Goal: Find specific page/section: Find specific page/section

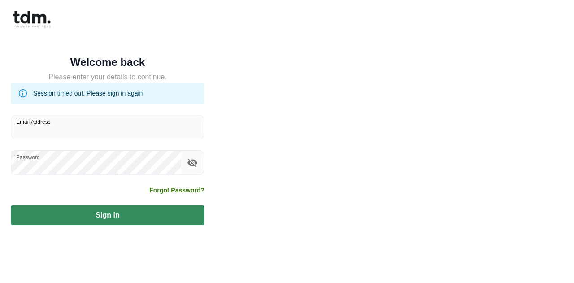
type input "**********"
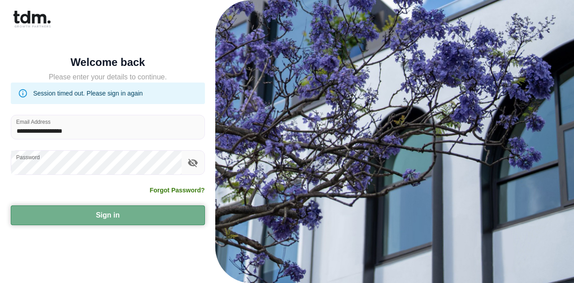
click at [96, 216] on button "Sign in" at bounding box center [108, 215] width 194 height 20
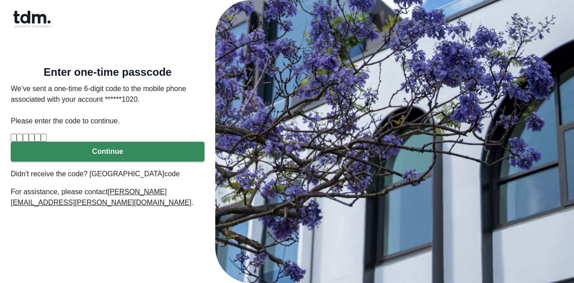
type input "*"
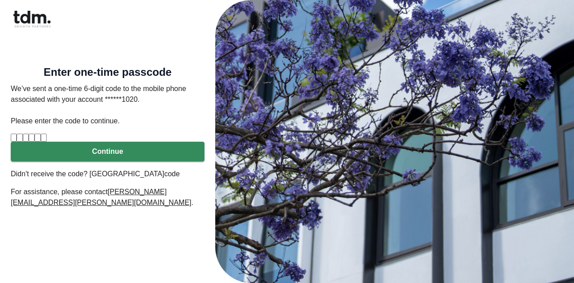
type input "*"
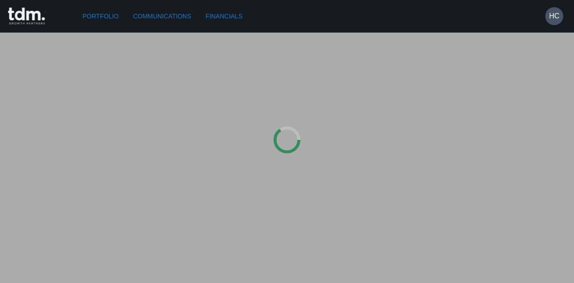
type input "**********"
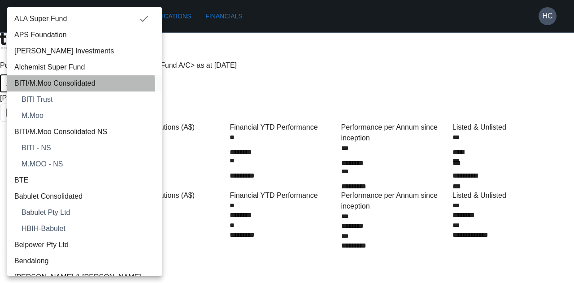
click at [69, 86] on span "BITI/M.Moo Consolidated" at bounding box center [84, 83] width 140 height 11
type input "**********"
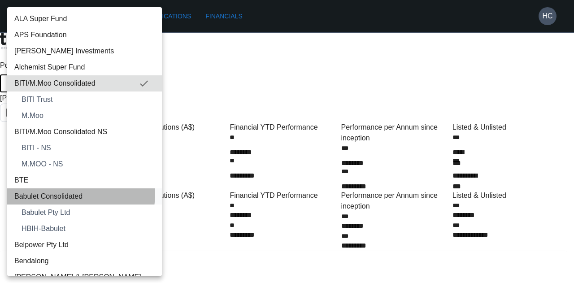
click at [80, 194] on span "Babulet Consolidated" at bounding box center [84, 196] width 140 height 11
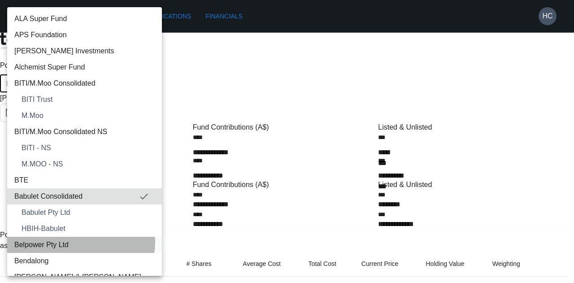
click at [71, 242] on span "Belpower Pty Ltd" at bounding box center [84, 244] width 140 height 11
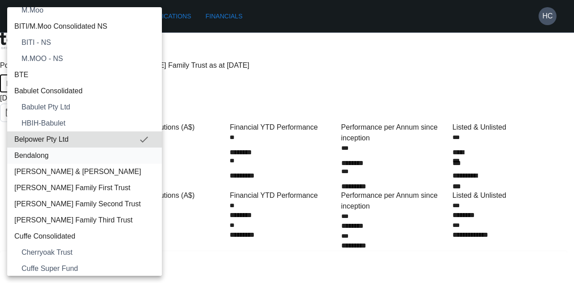
scroll to position [106, 0]
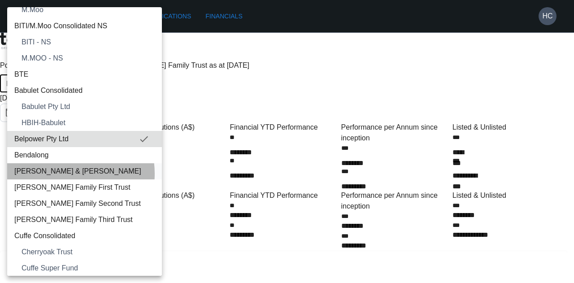
click at [65, 173] on span "[PERSON_NAME] & [PERSON_NAME]" at bounding box center [84, 171] width 140 height 11
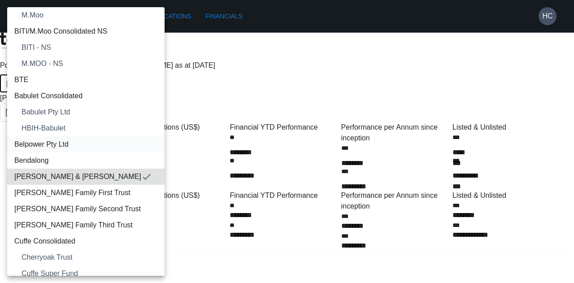
scroll to position [101, 0]
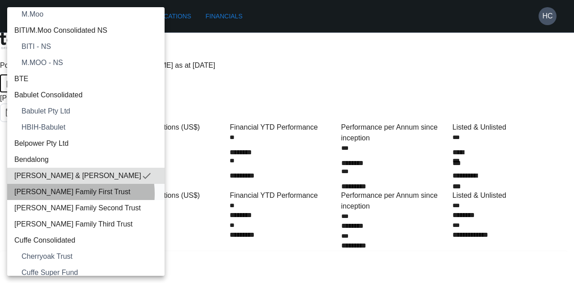
click at [64, 193] on span "[PERSON_NAME] Family First Trust" at bounding box center [85, 191] width 143 height 11
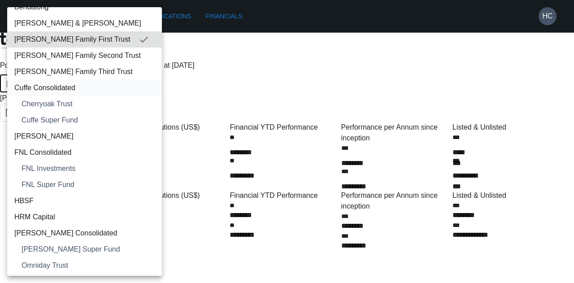
scroll to position [254, 0]
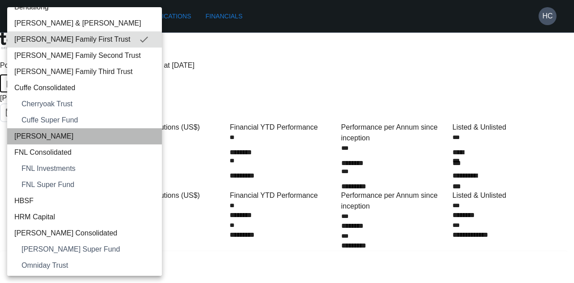
click at [87, 137] on span "[PERSON_NAME]" at bounding box center [84, 136] width 140 height 11
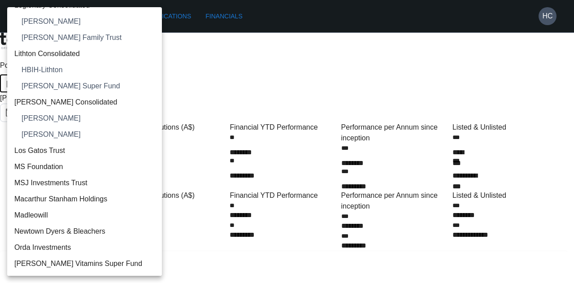
scroll to position [789, 0]
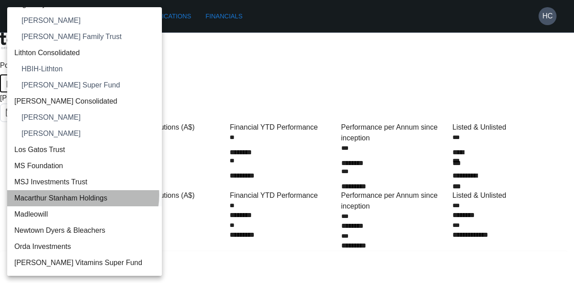
click at [82, 194] on span "Macarthur Stanham Holdings" at bounding box center [84, 198] width 140 height 11
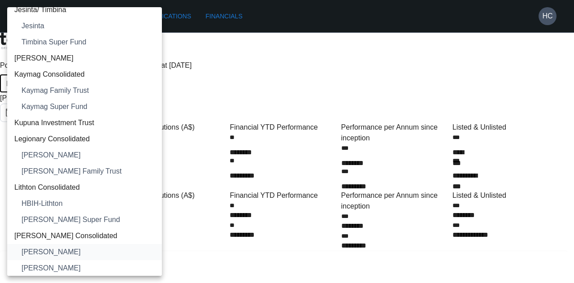
scroll to position [652, 0]
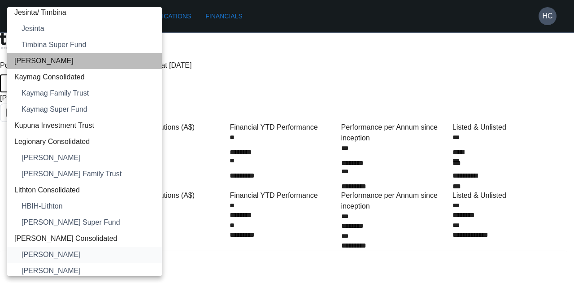
click at [84, 63] on span "[PERSON_NAME]" at bounding box center [84, 61] width 140 height 11
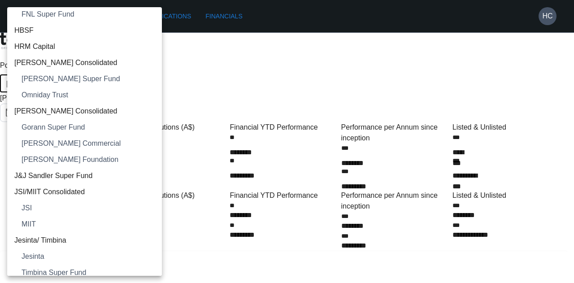
scroll to position [423, 0]
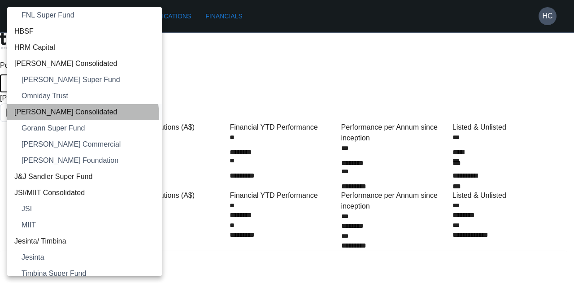
click at [82, 116] on span "[PERSON_NAME] Consolidated" at bounding box center [84, 112] width 140 height 11
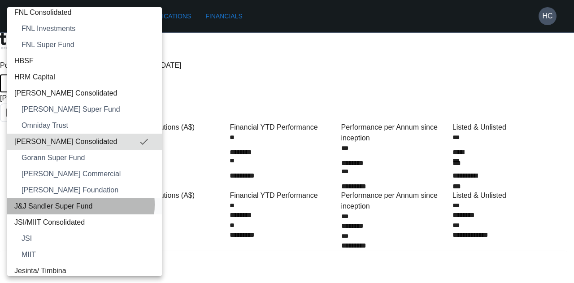
click at [72, 204] on span "J&J Sandler Super Fund" at bounding box center [84, 206] width 140 height 11
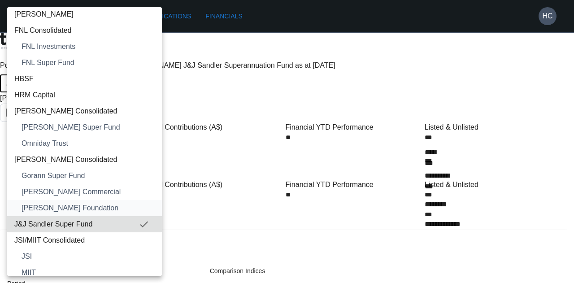
scroll to position [303, 0]
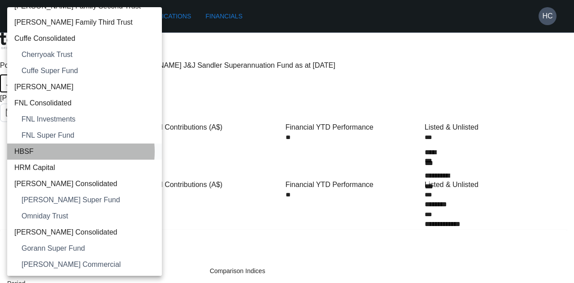
click at [69, 151] on span "HBSF" at bounding box center [84, 151] width 140 height 11
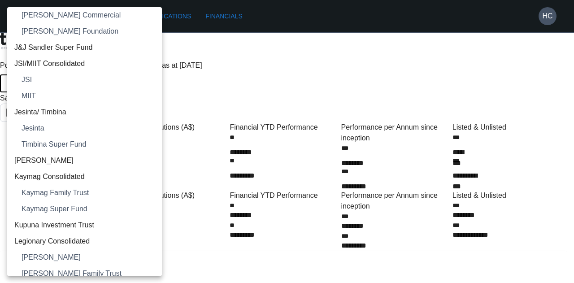
scroll to position [582, 0]
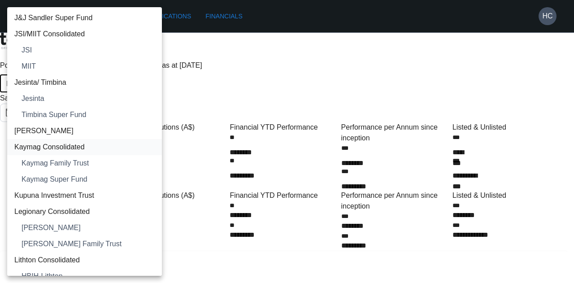
click at [59, 142] on span "Kaymag Consolidated" at bounding box center [84, 147] width 140 height 11
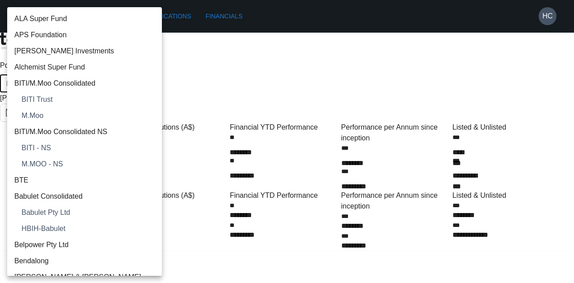
scroll to position [587, 0]
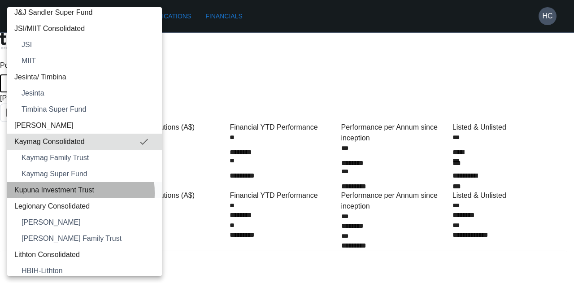
click at [56, 192] on span "Kupuna Investment Trust" at bounding box center [84, 190] width 140 height 11
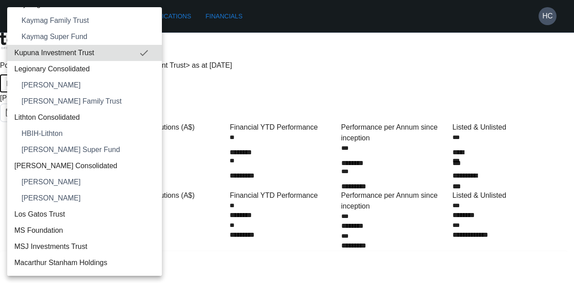
scroll to position [725, 0]
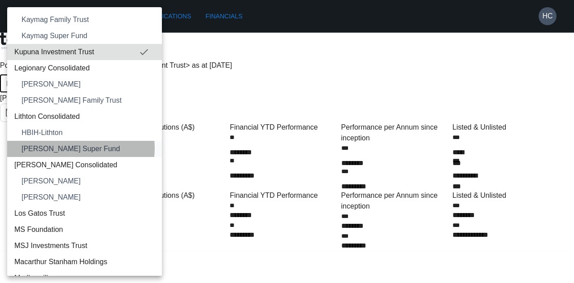
click at [65, 148] on span "[PERSON_NAME] Super Fund" at bounding box center [88, 148] width 133 height 11
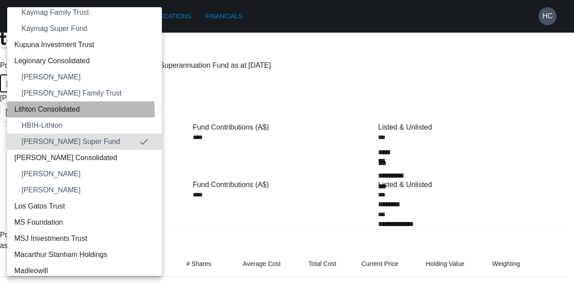
click at [62, 111] on span "Lithton Consolidated" at bounding box center [84, 109] width 140 height 11
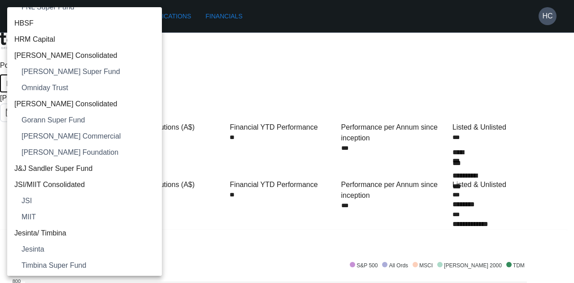
scroll to position [431, 0]
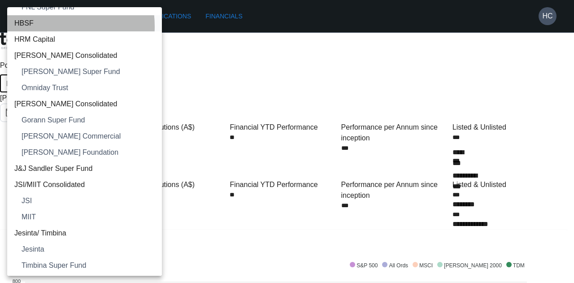
click at [40, 26] on span "HBSF" at bounding box center [84, 23] width 140 height 11
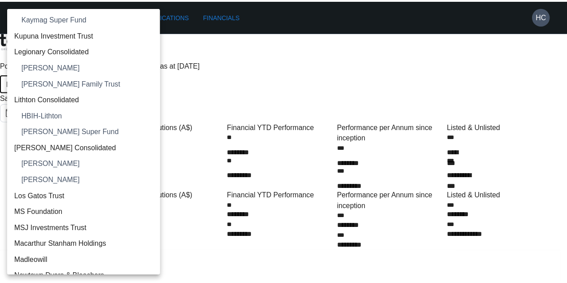
scroll to position [756, 0]
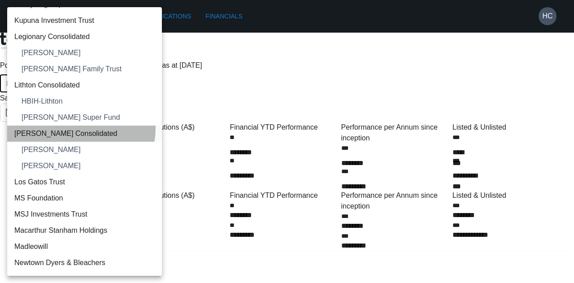
click at [77, 128] on span "[PERSON_NAME] Consolidated" at bounding box center [84, 133] width 140 height 11
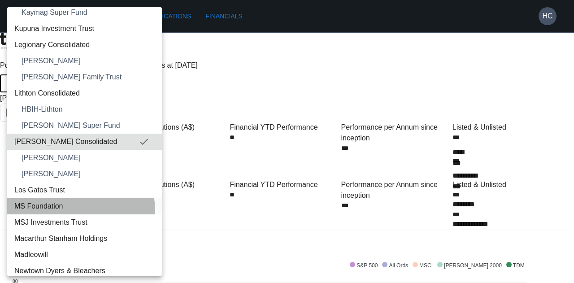
click at [74, 210] on span "MS Foundation" at bounding box center [84, 206] width 140 height 11
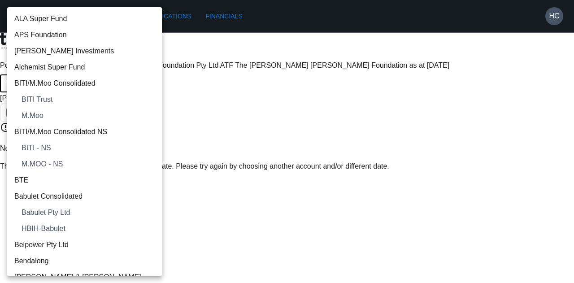
click at [83, 65] on body "**********" at bounding box center [287, 89] width 574 height 179
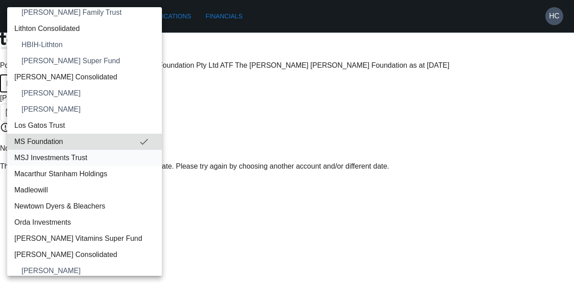
click at [79, 162] on span "MSJ Investments Trust" at bounding box center [84, 157] width 140 height 11
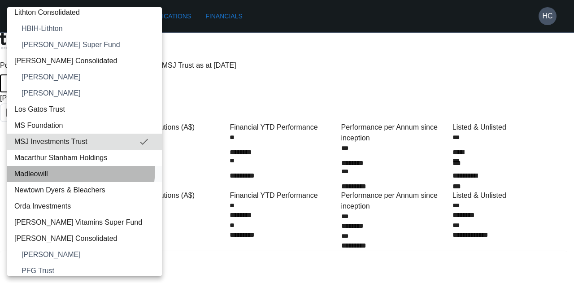
click at [68, 169] on span "Madleowill" at bounding box center [84, 173] width 140 height 11
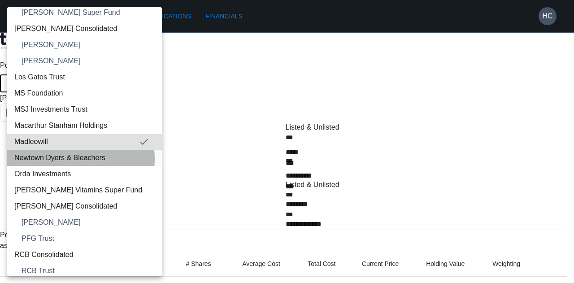
click at [75, 158] on span "Newtown Dyers & Bleachers" at bounding box center [84, 157] width 140 height 11
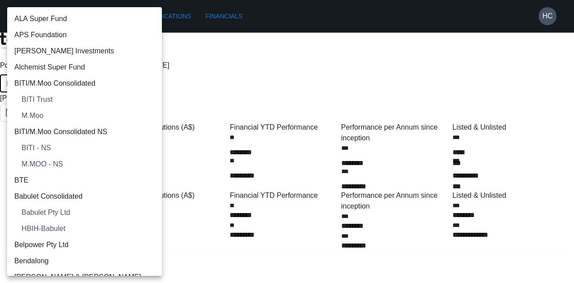
scroll to position [877, 0]
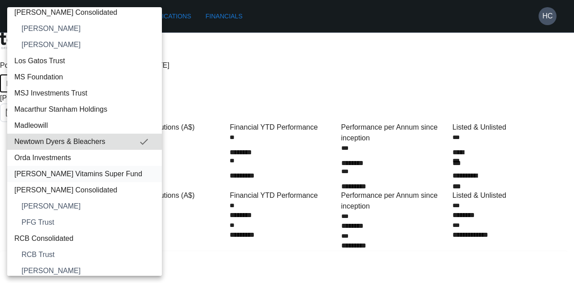
click at [66, 169] on span "[PERSON_NAME] Vitamins Super Fund" at bounding box center [84, 173] width 140 height 11
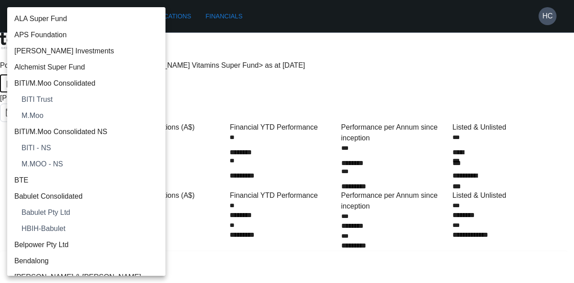
scroll to position [910, 0]
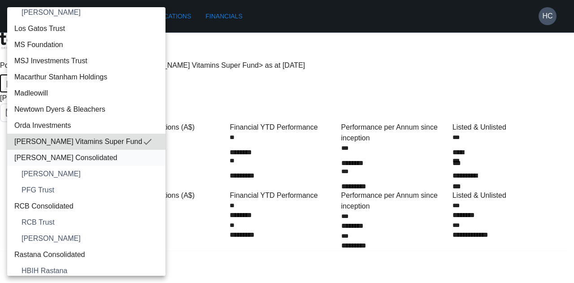
click at [60, 151] on li "[PERSON_NAME] Consolidated" at bounding box center [86, 158] width 158 height 16
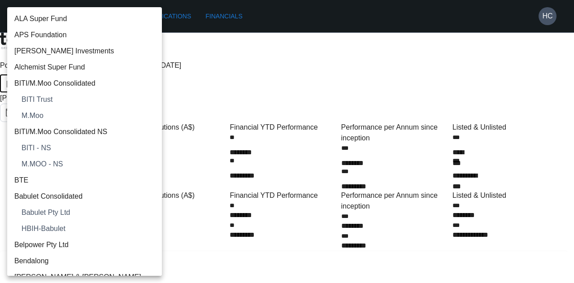
scroll to position [926, 0]
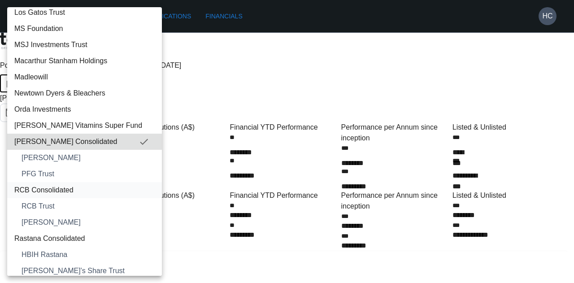
click at [64, 193] on span "RCB Consolidated" at bounding box center [84, 190] width 140 height 11
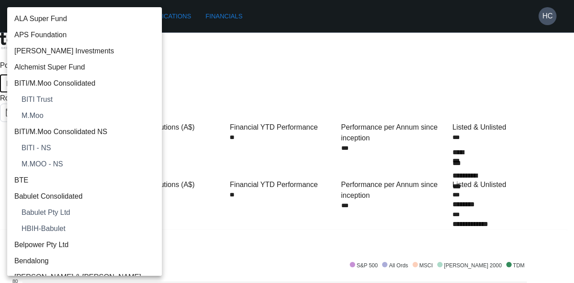
scroll to position [974, 0]
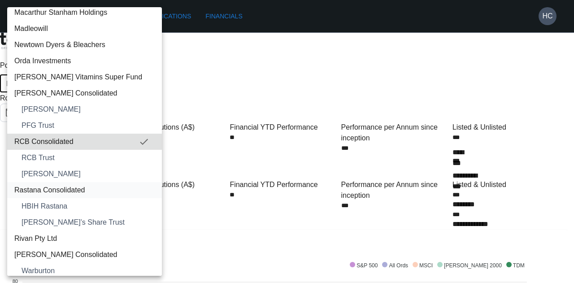
click at [70, 183] on li "Rastana Consolidated" at bounding box center [84, 190] width 155 height 16
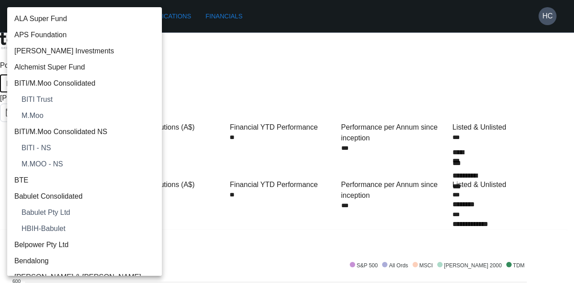
scroll to position [1023, 0]
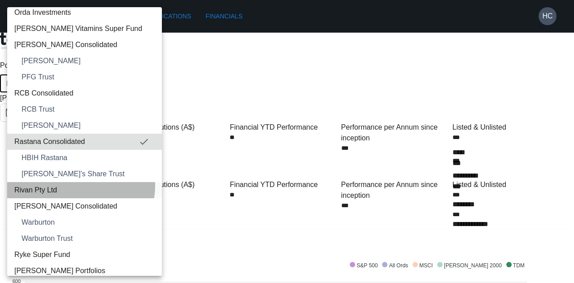
click at [75, 185] on span "Rivan Pty Ltd" at bounding box center [84, 190] width 140 height 11
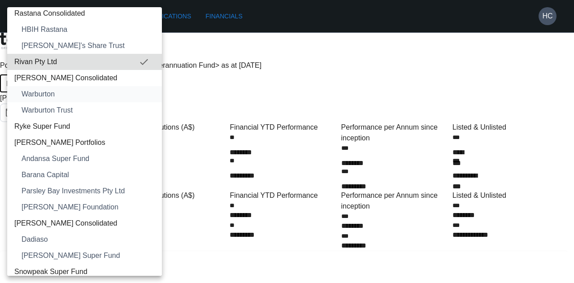
scroll to position [1152, 0]
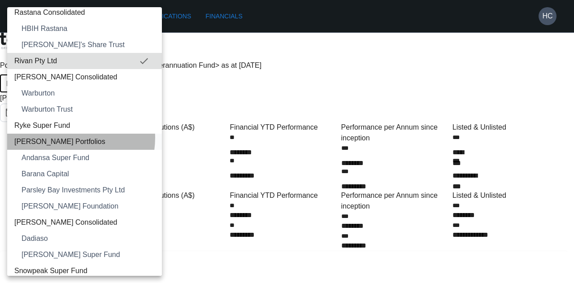
click at [65, 138] on span "[PERSON_NAME] Portfolios" at bounding box center [84, 141] width 140 height 11
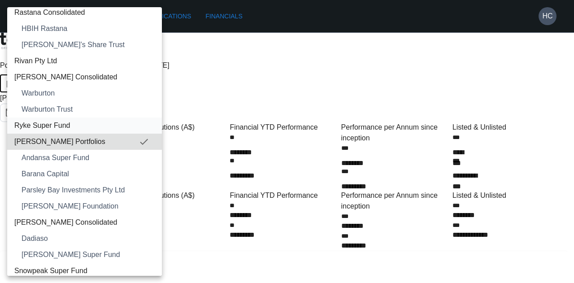
click at [51, 124] on span "Ryke Super Fund" at bounding box center [84, 125] width 140 height 11
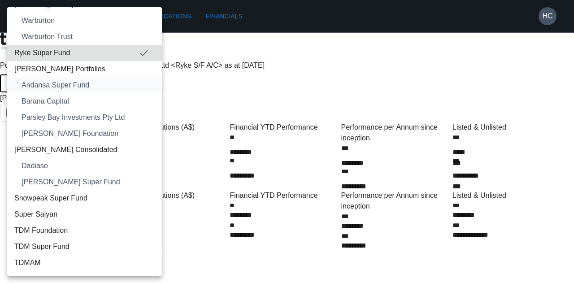
scroll to position [1225, 0]
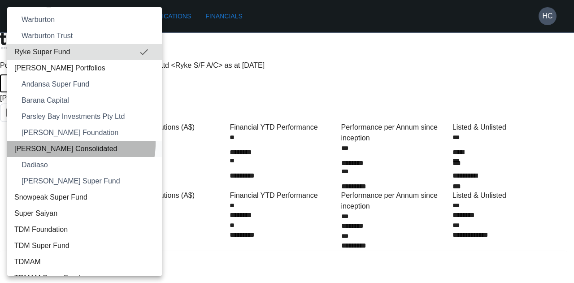
click at [75, 143] on span "[PERSON_NAME] Consolidated" at bounding box center [84, 148] width 140 height 11
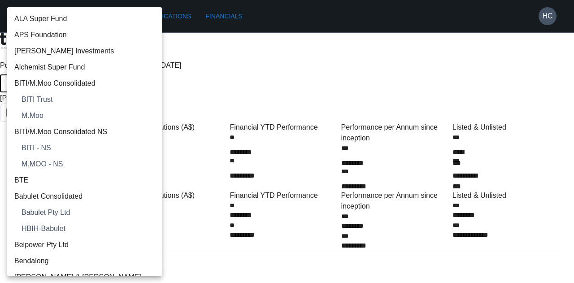
scroll to position [1232, 0]
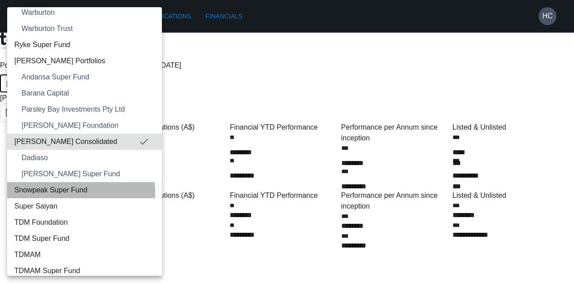
click at [66, 192] on span "Snowpeak Super Fund" at bounding box center [84, 190] width 140 height 11
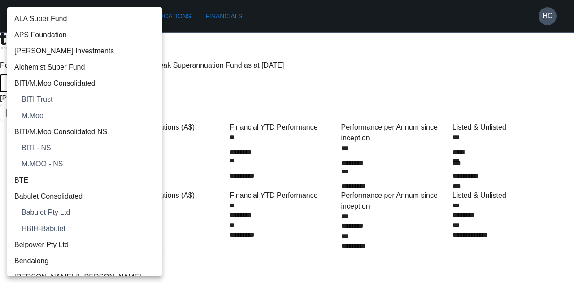
scroll to position [1281, 0]
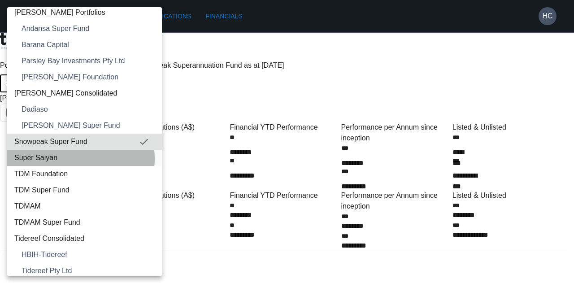
click at [73, 158] on span "Super Saiyan" at bounding box center [84, 157] width 140 height 11
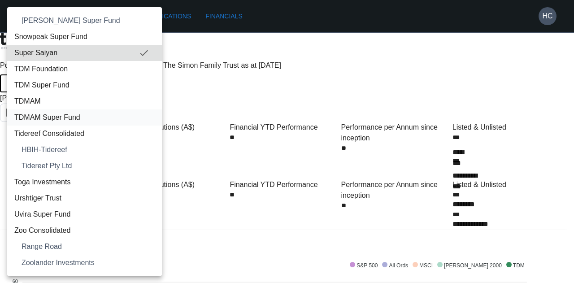
scroll to position [1386, 0]
click at [83, 134] on span "Tidereef Consolidated" at bounding box center [84, 133] width 140 height 11
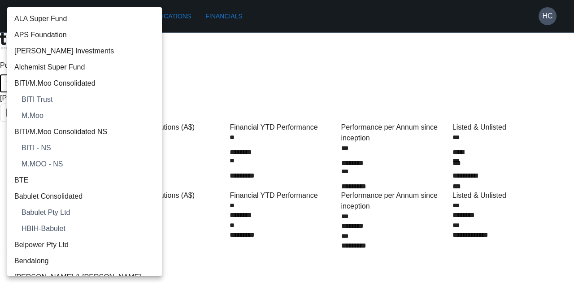
scroll to position [1377, 0]
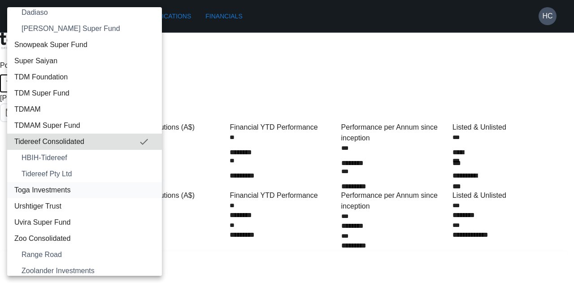
click at [56, 186] on span "Toga Investments" at bounding box center [84, 190] width 140 height 11
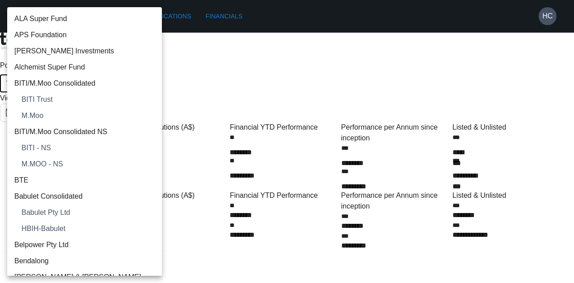
scroll to position [1426, 0]
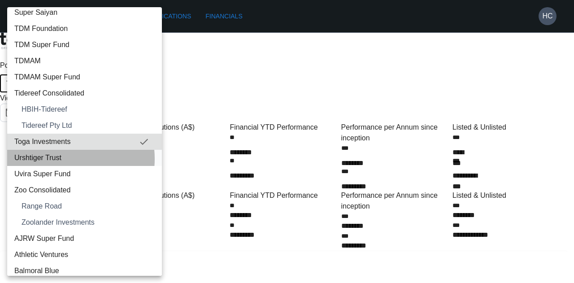
click at [58, 158] on span "Urshtiger Trust" at bounding box center [84, 157] width 140 height 11
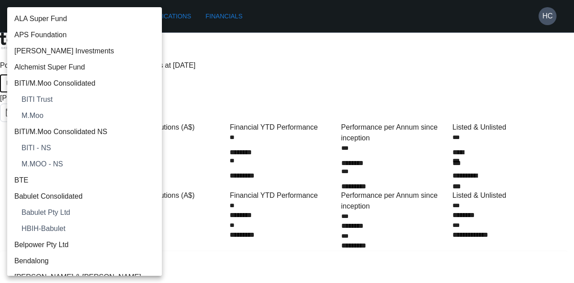
scroll to position [1442, 0]
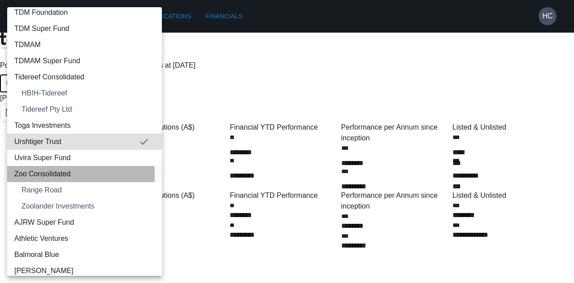
click at [68, 174] on span "Zoo Consolidated" at bounding box center [84, 173] width 140 height 11
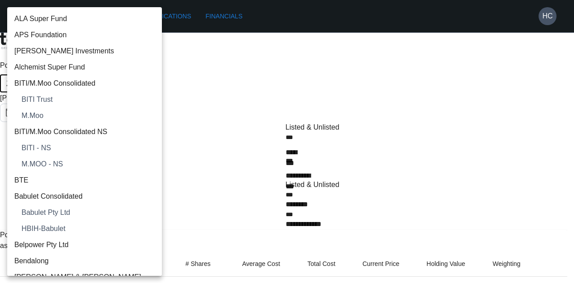
scroll to position [1474, 0]
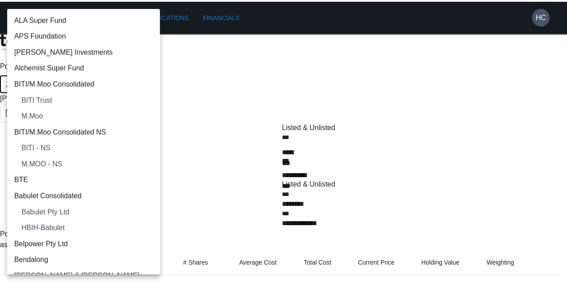
scroll to position [1474, 0]
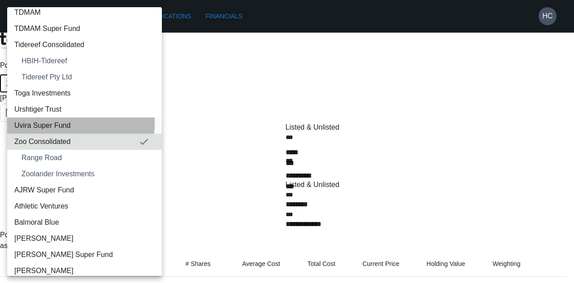
click at [60, 122] on span "Uvira Super Fund" at bounding box center [84, 125] width 140 height 11
